Goal: Check status: Check status

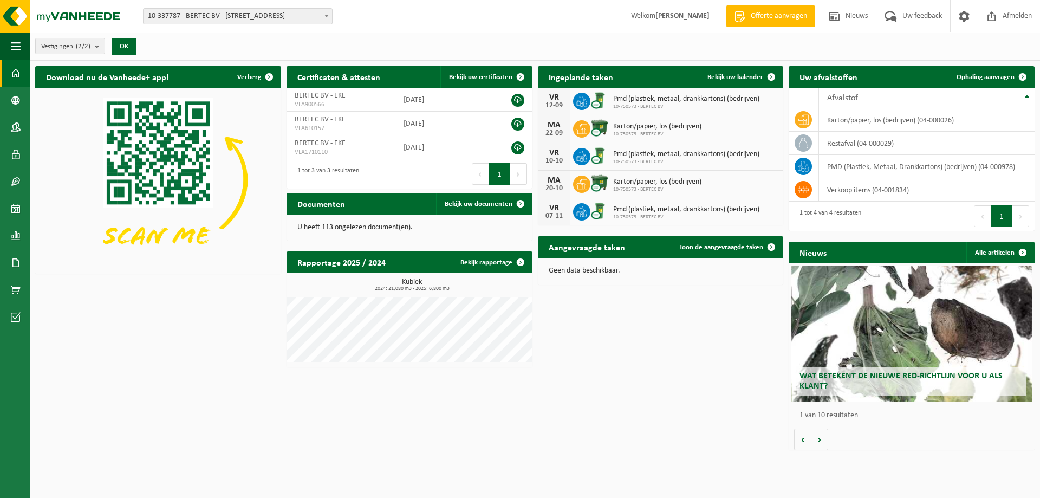
click at [326, 15] on b at bounding box center [326, 16] width 4 height 3
select select "6418"
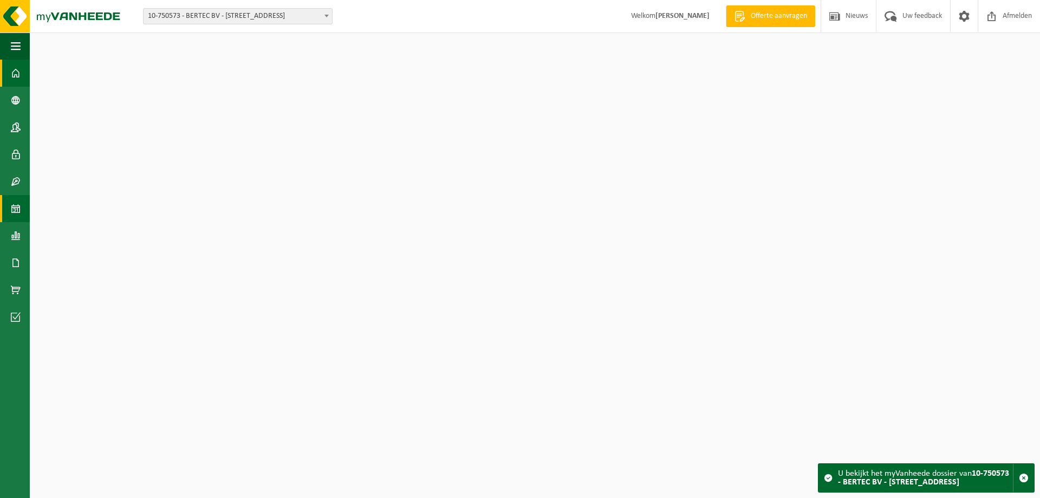
click at [15, 208] on span at bounding box center [16, 208] width 10 height 27
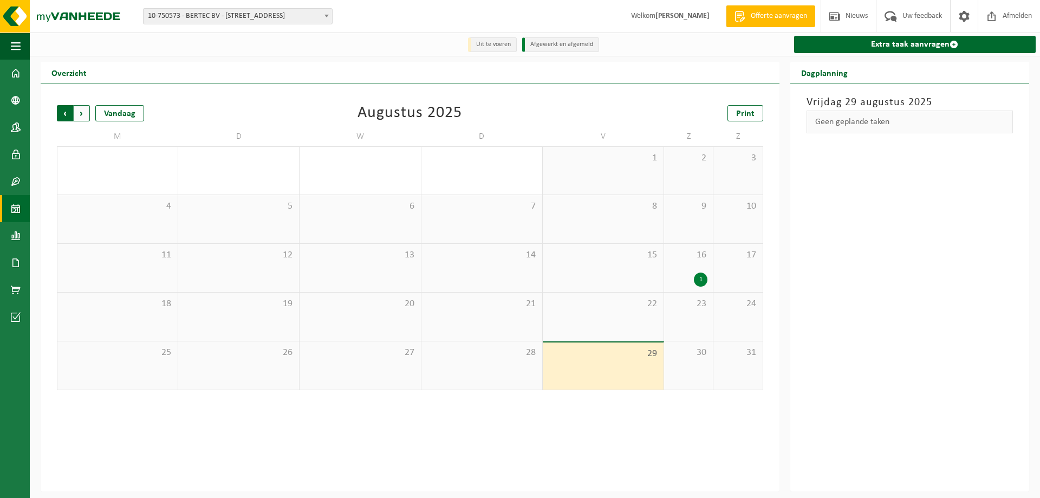
click at [80, 110] on span "Volgende" at bounding box center [82, 113] width 16 height 16
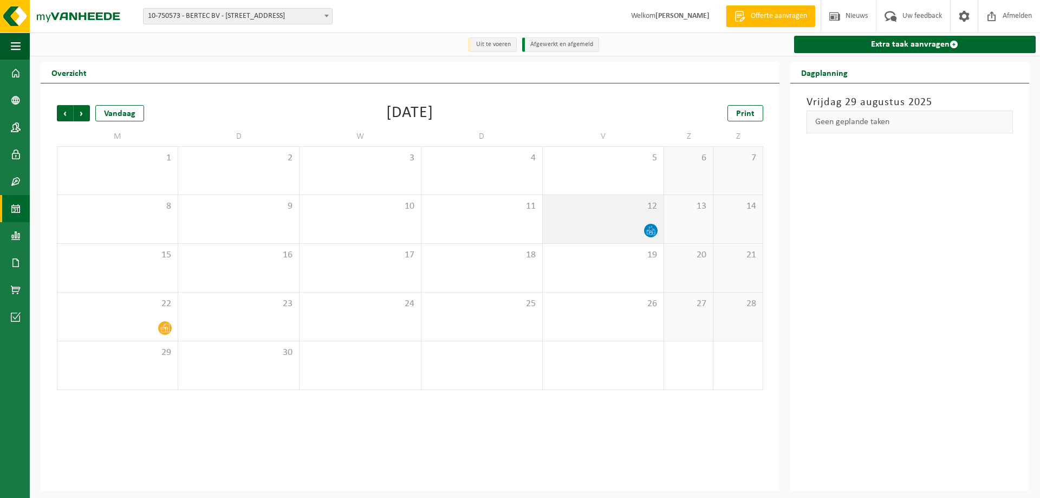
click at [594, 224] on div at bounding box center [603, 230] width 110 height 15
